Goal: Task Accomplishment & Management: Use online tool/utility

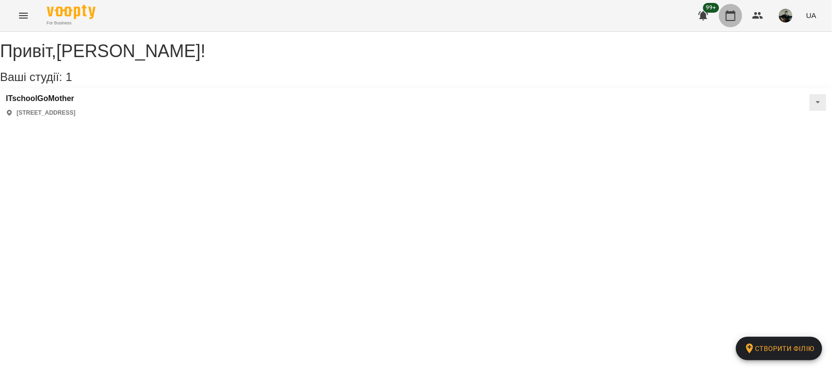
click at [723, 17] on button "button" at bounding box center [730, 15] width 23 height 23
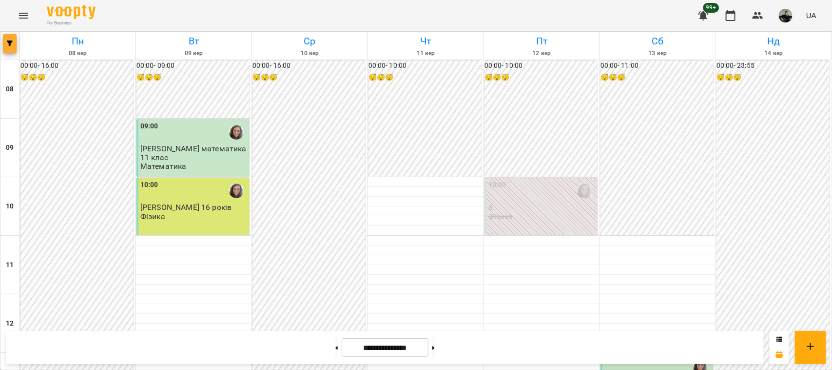
click at [10, 40] on icon "button" at bounding box center [10, 43] width 6 height 6
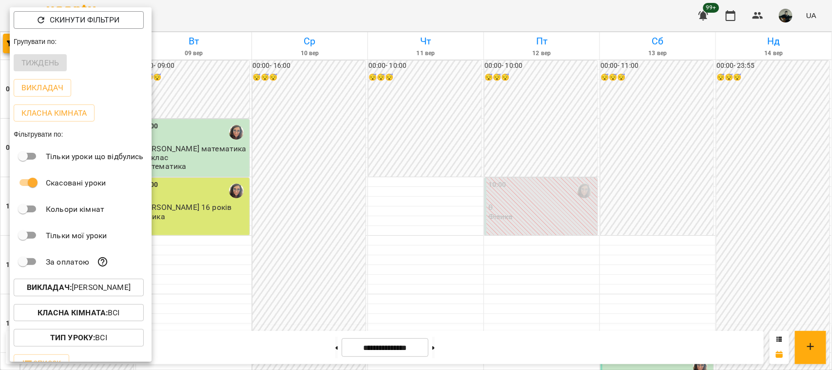
click at [127, 293] on p "Викладач : [PERSON_NAME]" at bounding box center [79, 287] width 104 height 12
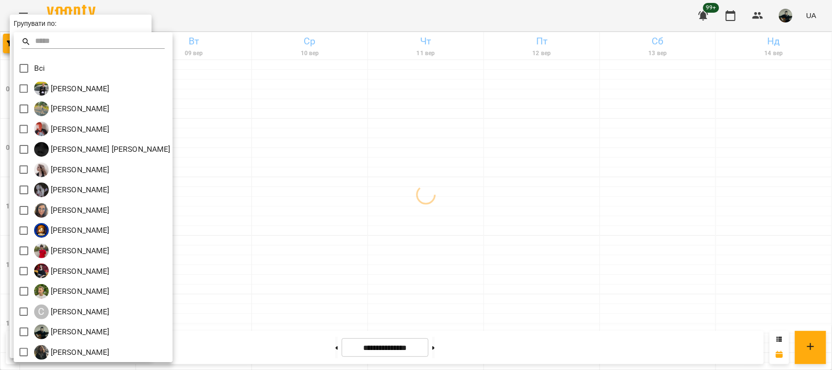
click at [617, 139] on div at bounding box center [416, 185] width 832 height 370
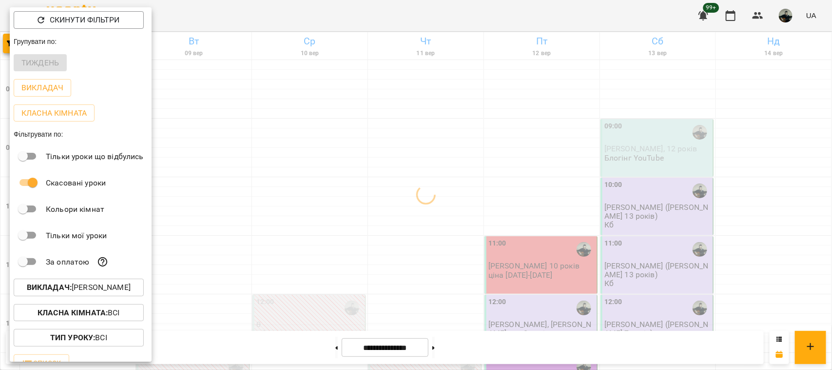
drag, startPoint x: 545, startPoint y: 201, endPoint x: 513, endPoint y: 239, distance: 49.8
click at [541, 204] on div at bounding box center [416, 185] width 832 height 370
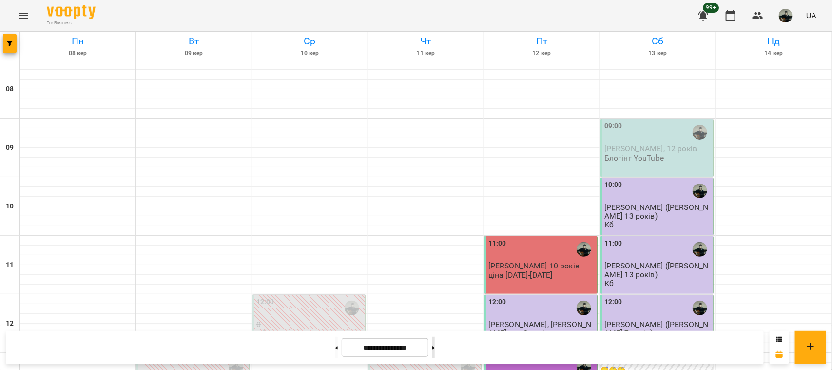
click at [435, 347] on button at bounding box center [434, 347] width 2 height 21
type input "**********"
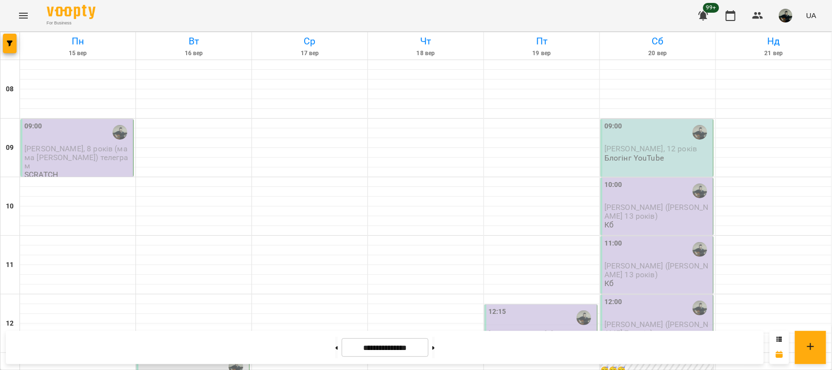
scroll to position [549, 0]
